Goal: Task Accomplishment & Management: Manage account settings

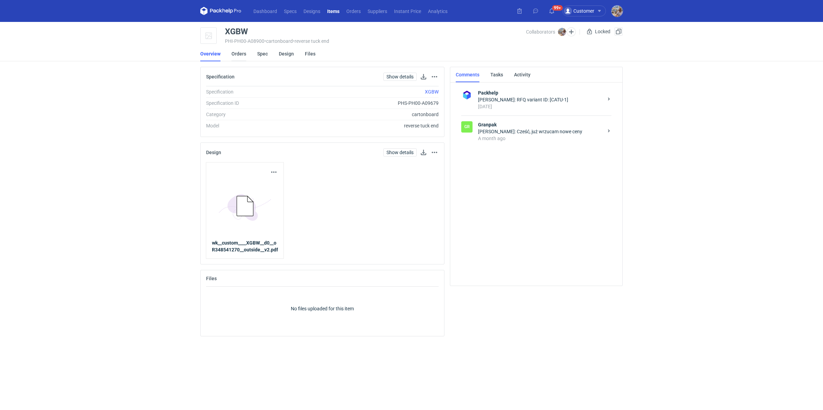
click at [242, 55] on link "Orders" at bounding box center [238, 53] width 15 height 15
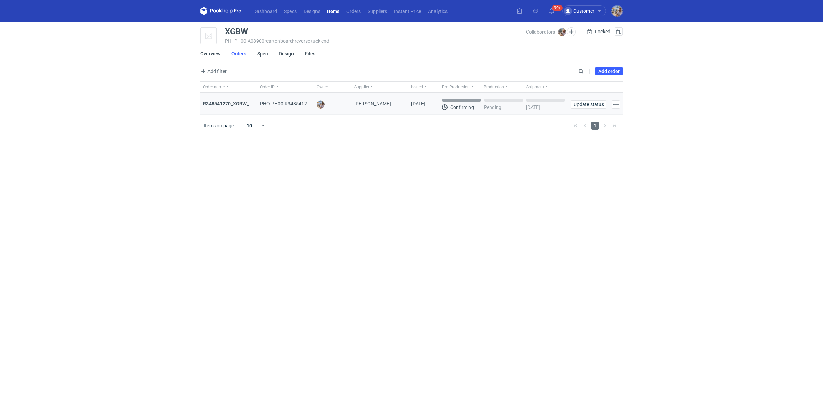
click at [225, 103] on strong "R348541270_XGBW_AYKT" at bounding box center [232, 103] width 58 height 5
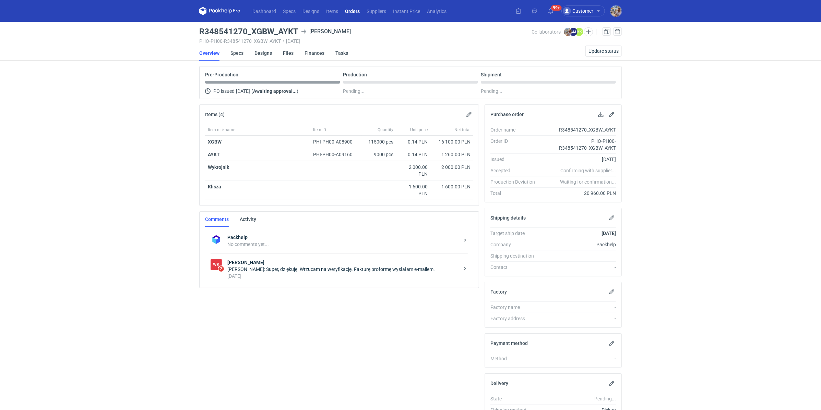
click at [293, 273] on div "4 days ago" at bounding box center [343, 276] width 232 height 7
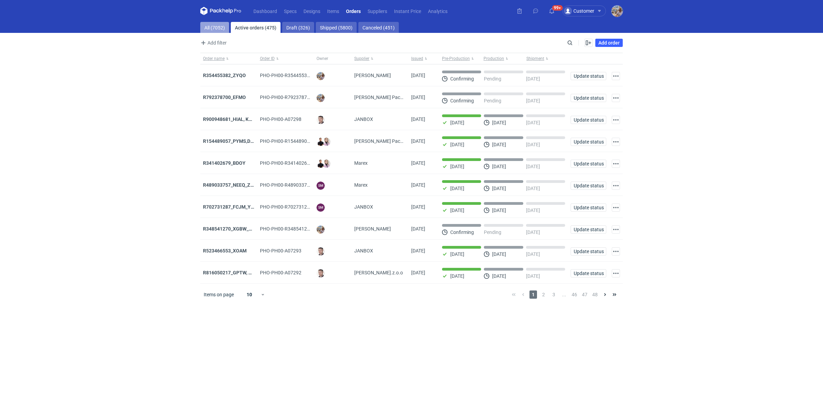
click at [214, 25] on link "All (7052)" at bounding box center [214, 27] width 29 height 11
click at [363, 58] on span "Supplier" at bounding box center [361, 58] width 15 height 5
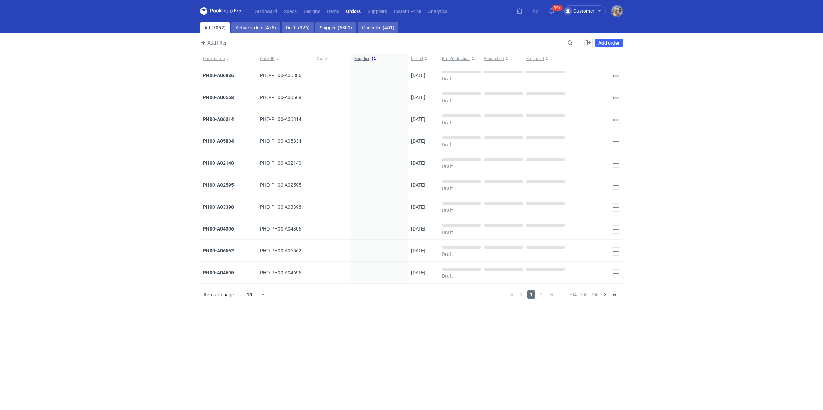
click at [363, 58] on span "Supplier" at bounding box center [361, 58] width 15 height 5
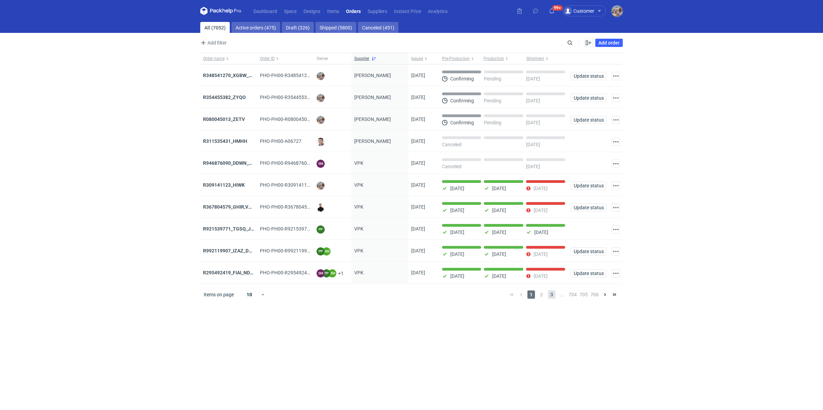
click at [552, 294] on span "3" at bounding box center [552, 295] width 8 height 8
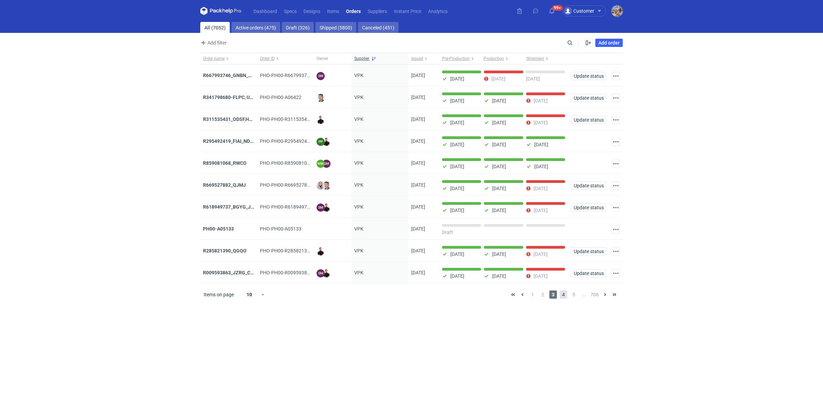
click at [564, 294] on span "4" at bounding box center [563, 295] width 8 height 8
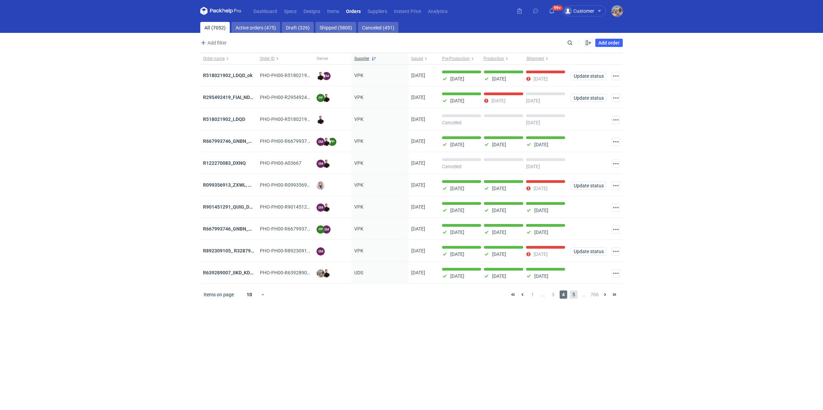
click at [574, 294] on span "5" at bounding box center [574, 295] width 8 height 8
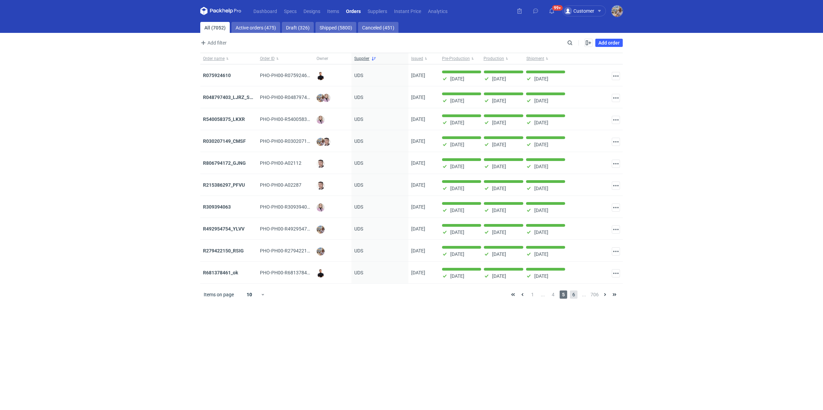
click at [575, 294] on span "6" at bounding box center [574, 295] width 8 height 8
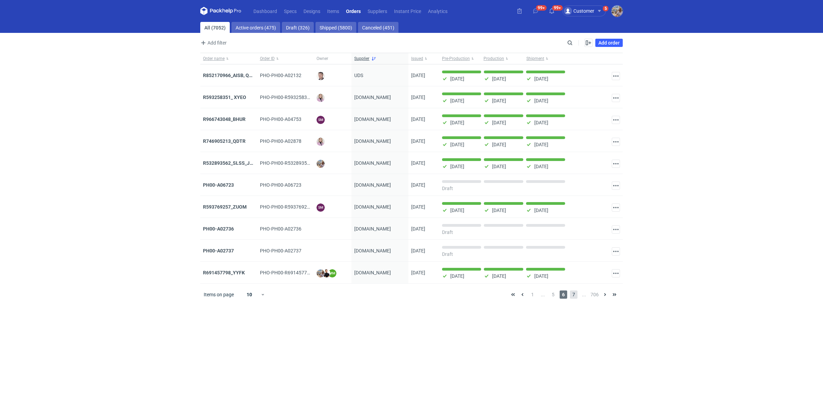
click at [571, 291] on span "7" at bounding box center [574, 295] width 8 height 8
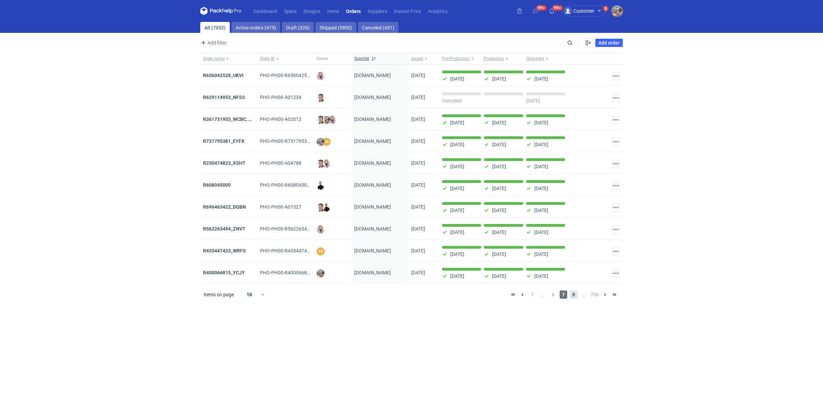
click at [574, 296] on span "8" at bounding box center [574, 295] width 8 height 8
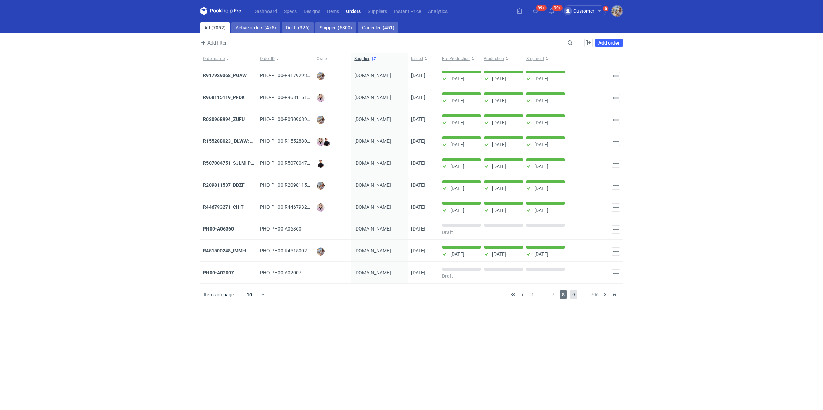
click at [570, 291] on span "9" at bounding box center [574, 295] width 8 height 8
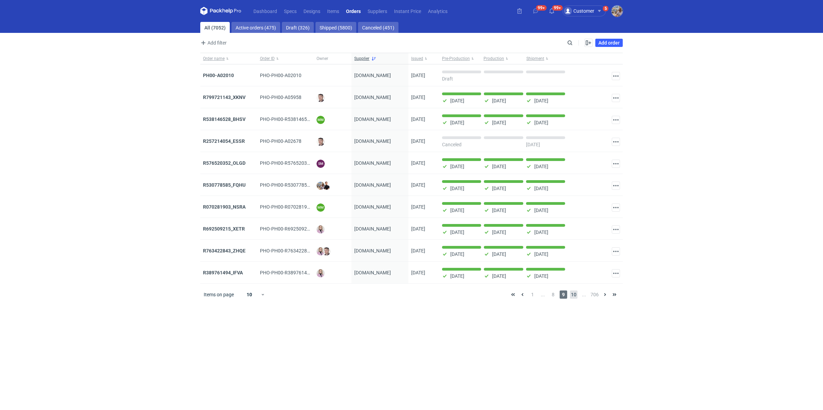
click at [577, 293] on span "10" at bounding box center [574, 295] width 8 height 8
